Goal: Share content

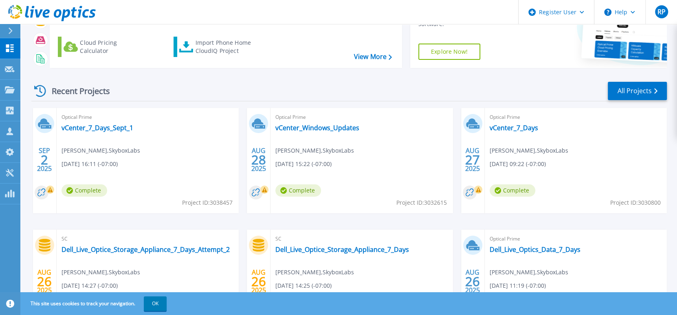
scroll to position [81, 0]
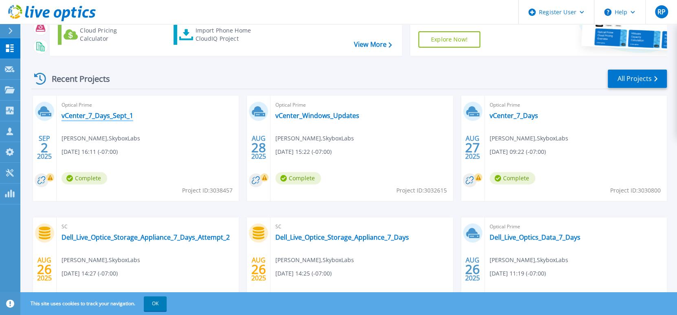
click at [92, 115] on link "vCenter_7_Days_Sept_1" at bounding box center [98, 116] width 72 height 8
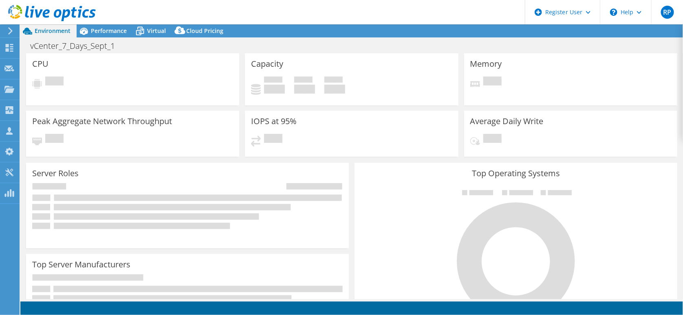
select select "USD"
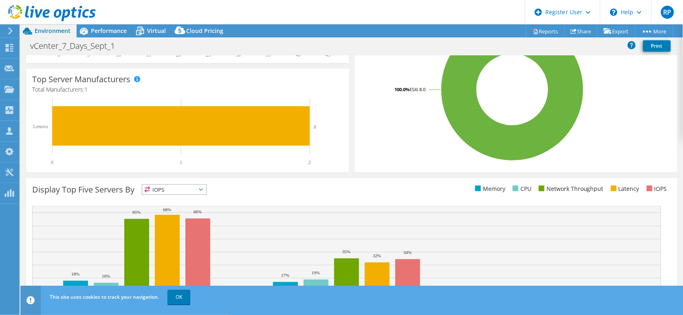
scroll to position [228, 0]
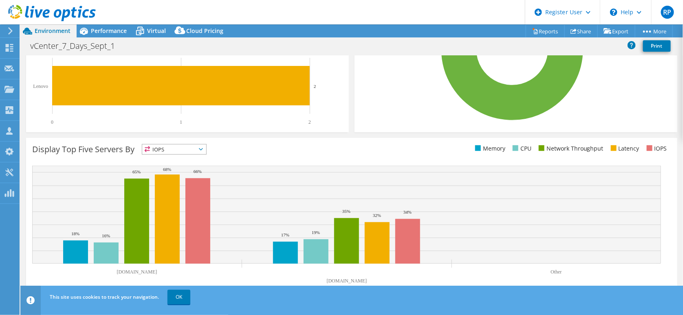
click at [95, 24] on div at bounding box center [48, 13] width 96 height 27
click at [114, 33] on span "Performance" at bounding box center [109, 31] width 36 height 8
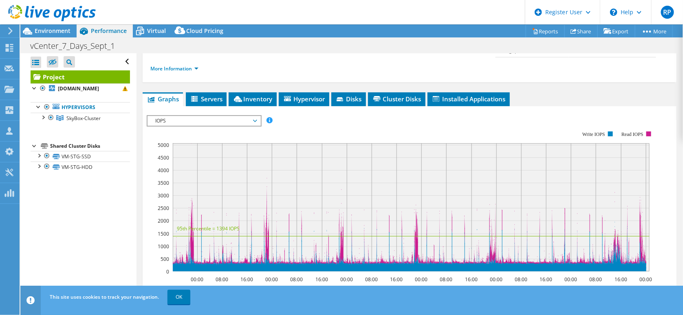
scroll to position [0, 0]
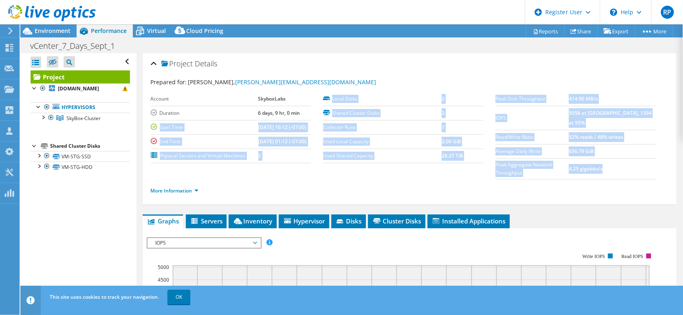
drag, startPoint x: 294, startPoint y: 111, endPoint x: 144, endPoint y: 111, distance: 150.3
click at [144, 111] on div "Project Details Prepared for: [PERSON_NAME], [PERSON_NAME][EMAIL_ADDRESS][DOMAI…" at bounding box center [410, 128] width 534 height 151
click at [581, 29] on link "Share" at bounding box center [580, 31] width 33 height 13
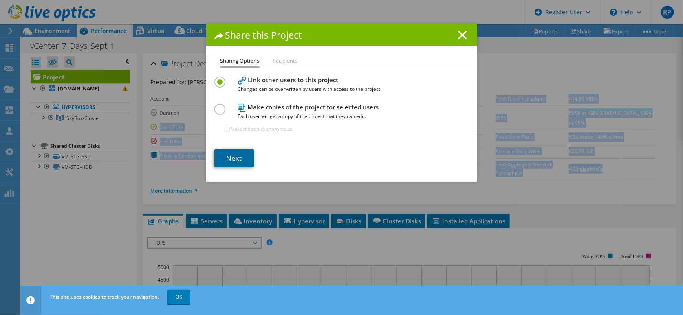
click at [235, 161] on link "Next" at bounding box center [234, 159] width 40 height 18
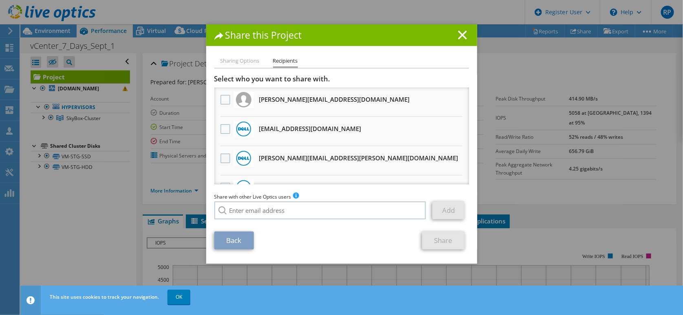
click at [222, 158] on label at bounding box center [226, 159] width 12 height 10
click at [0, 0] on input "checkbox" at bounding box center [0, 0] width 0 height 0
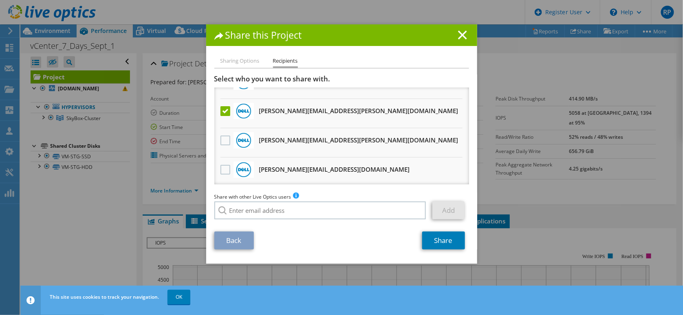
scroll to position [81, 0]
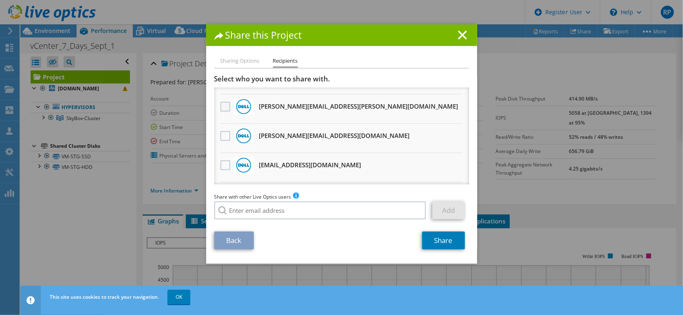
click at [220, 104] on label at bounding box center [226, 107] width 12 height 10
click at [0, 0] on input "checkbox" at bounding box center [0, 0] width 0 height 0
click at [452, 241] on link "Share" at bounding box center [443, 241] width 43 height 18
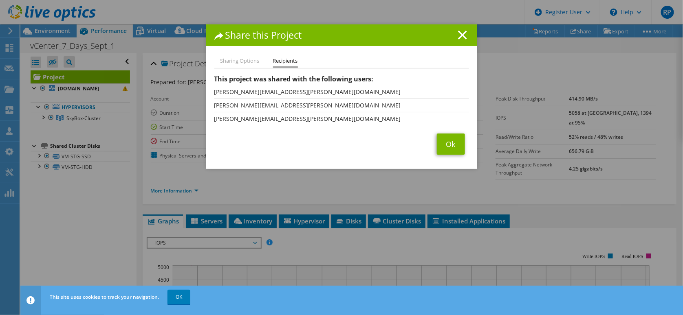
drag, startPoint x: 321, startPoint y: 37, endPoint x: 326, endPoint y: 83, distance: 45.9
click at [326, 83] on div "Share this Project Sharing Options Recipients Link other users to this project …" at bounding box center [341, 96] width 271 height 145
click at [458, 35] on line at bounding box center [462, 35] width 8 height 8
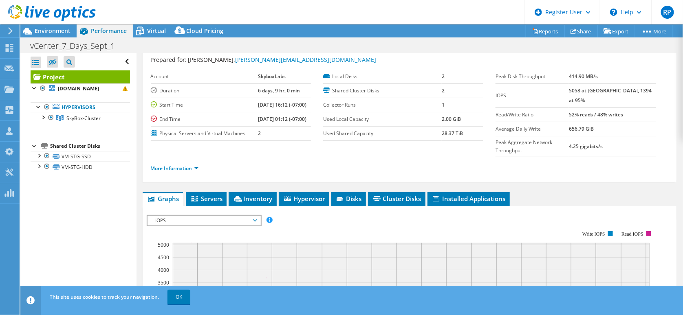
scroll to position [0, 0]
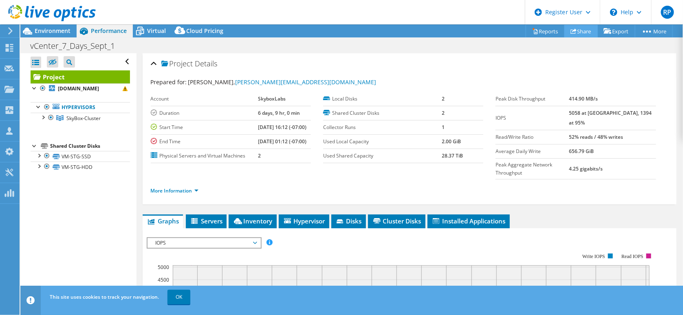
click at [581, 29] on link "Share" at bounding box center [580, 31] width 33 height 13
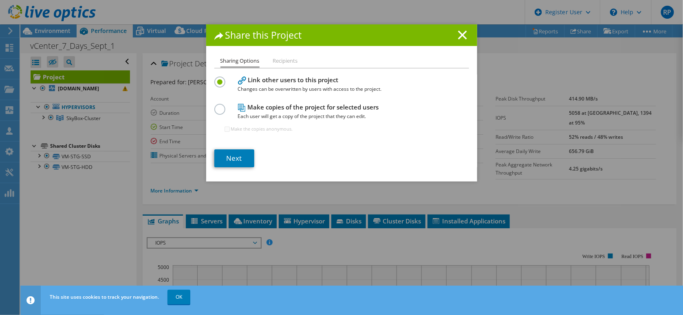
click at [466, 32] on div "Share this Project" at bounding box center [341, 35] width 271 height 22
click at [461, 34] on icon at bounding box center [462, 35] width 9 height 9
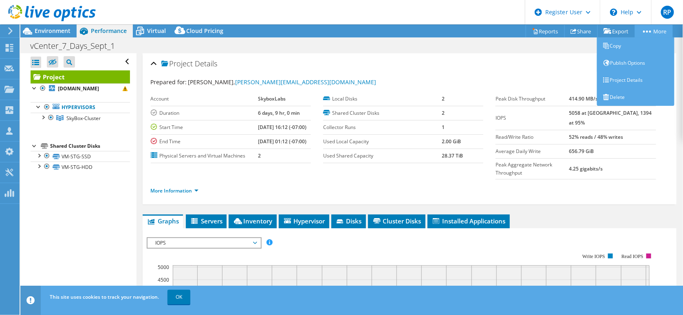
click at [655, 31] on link "More" at bounding box center [654, 31] width 38 height 13
click at [637, 78] on link "Project Details" at bounding box center [635, 80] width 77 height 17
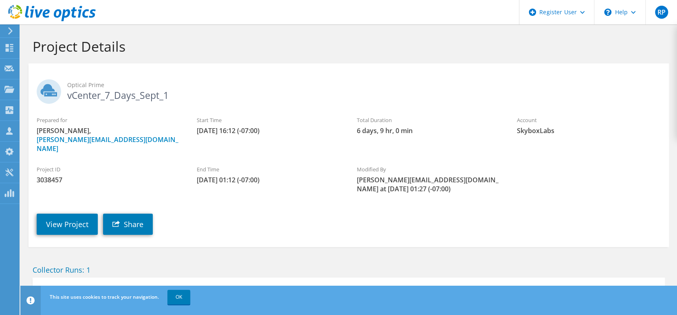
click at [439, 198] on div "View Project Share" at bounding box center [357, 219] width 657 height 42
